Goal: Information Seeking & Learning: Learn about a topic

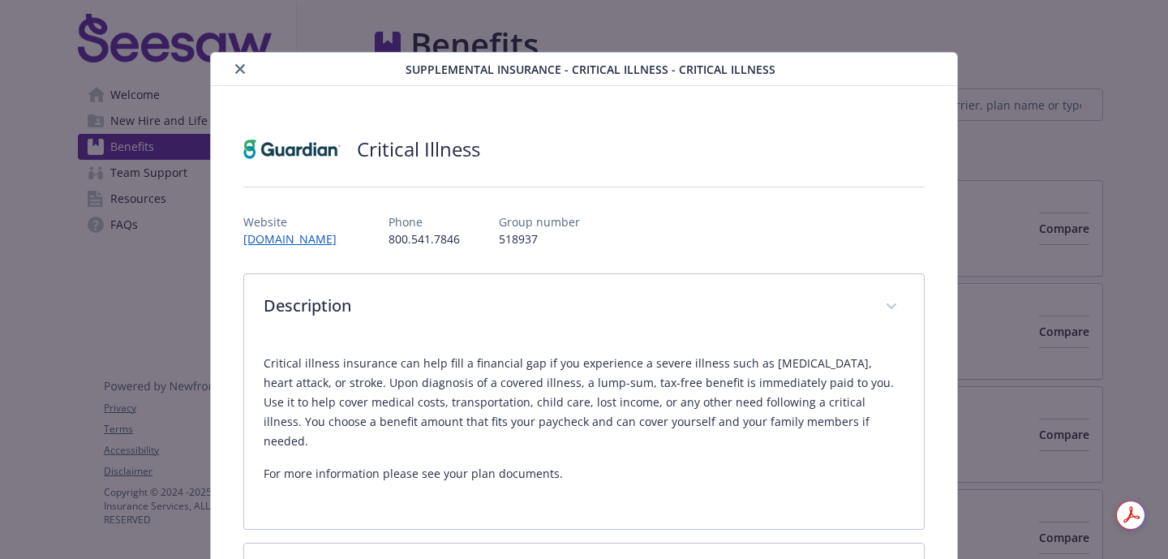
scroll to position [519, 0]
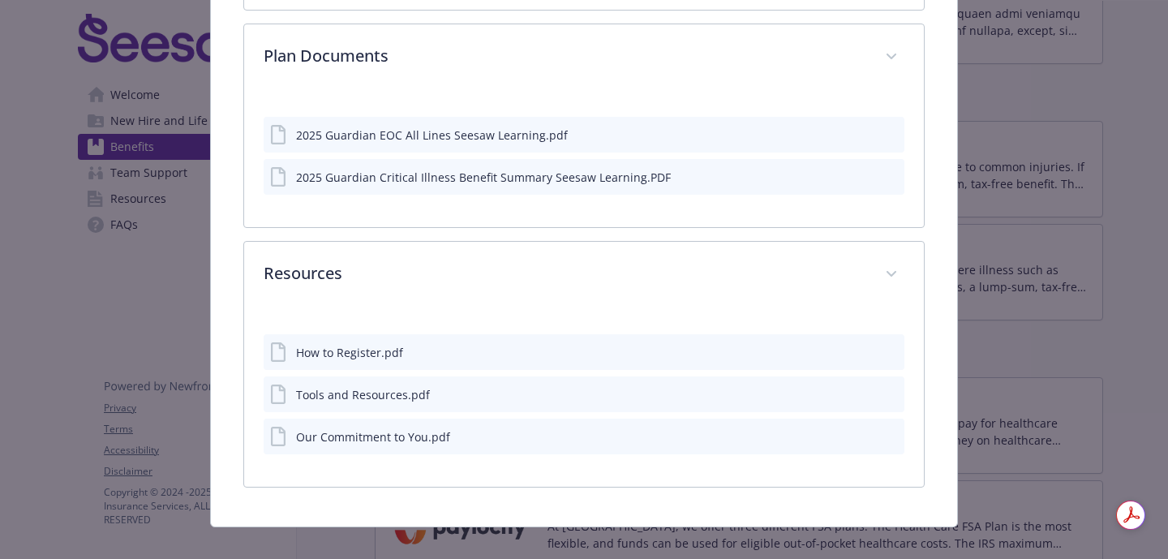
click at [41, 58] on div "Supplemental Insurance - Critical Illness - Critical Illness Critical Illness W…" at bounding box center [584, 279] width 1168 height 559
